Goal: Transaction & Acquisition: Download file/media

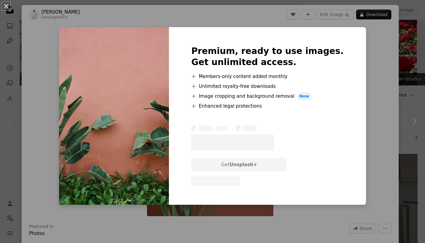
scroll to position [432, 0]
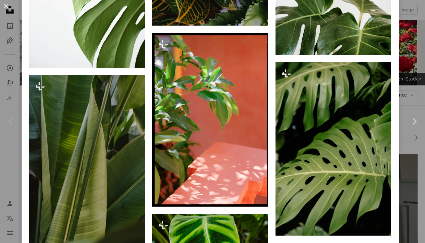
scroll to position [1999, 0]
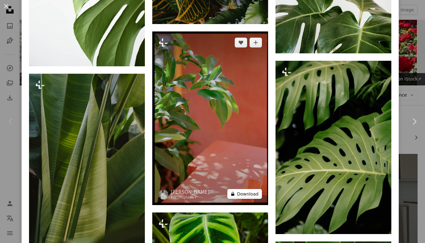
click at [241, 199] on button "A lock Download" at bounding box center [244, 194] width 35 height 10
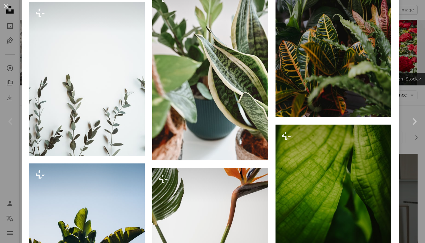
scroll to position [2884, 0]
